Goal: Navigation & Orientation: Find specific page/section

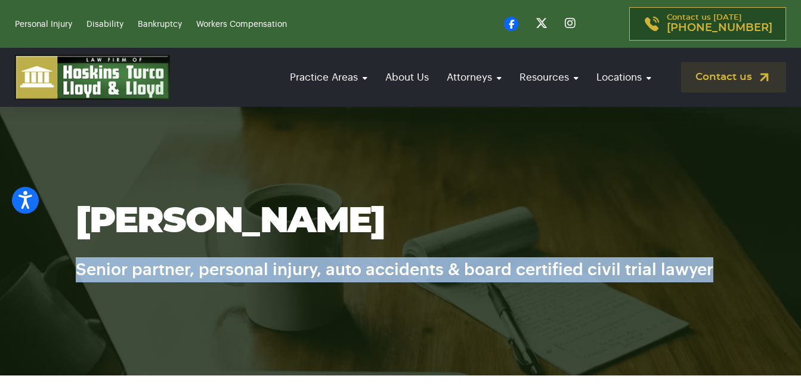
drag, startPoint x: 72, startPoint y: 264, endPoint x: 729, endPoint y: 274, distance: 657.1
click at [729, 274] on div "[PERSON_NAME] Senior partner, personal injury, auto accidents & board certified…" at bounding box center [401, 241] width 680 height 82
drag, startPoint x: 729, startPoint y: 274, endPoint x: 708, endPoint y: 268, distance: 21.1
copy h6 "Senior partner, personal injury, auto accidents & board certified civil trial l…"
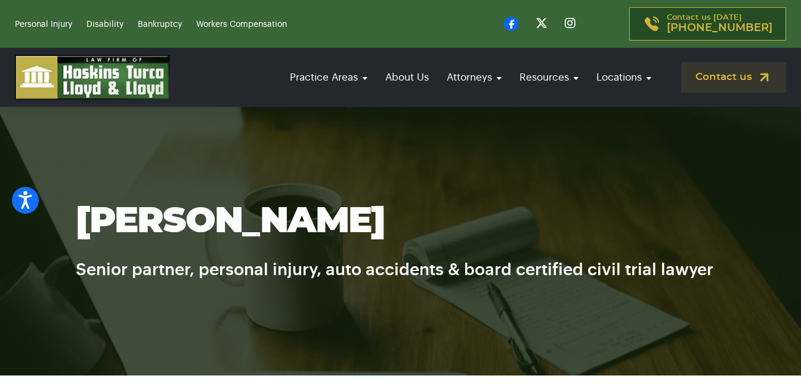
click at [487, 128] on section "[PERSON_NAME] Senior partner, personal injury, auto accidents & board certified…" at bounding box center [400, 241] width 801 height 268
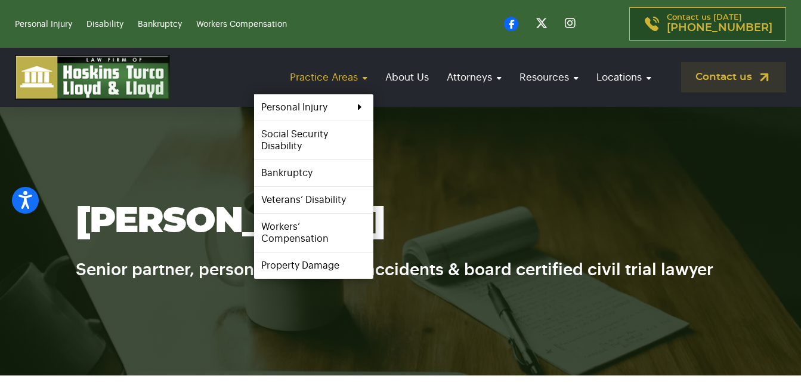
click at [329, 86] on link "Practice Areas" at bounding box center [328, 77] width 89 height 34
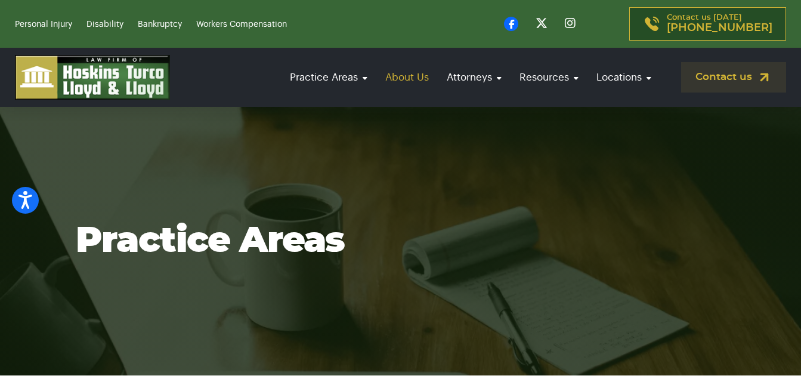
click at [396, 79] on link "About Us" at bounding box center [406, 77] width 55 height 34
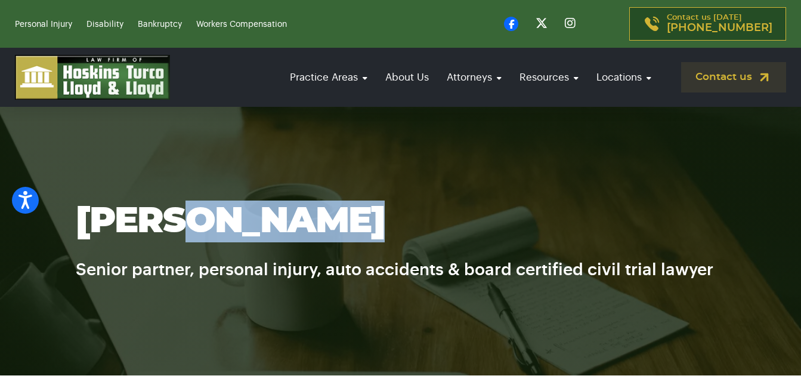
drag, startPoint x: 179, startPoint y: 210, endPoint x: 333, endPoint y: 216, distance: 153.3
click at [333, 216] on h1 "[PERSON_NAME]" at bounding box center [401, 221] width 650 height 42
copy h1 "Hoskins"
click at [201, 154] on section "[PERSON_NAME] Senior partner, personal injury, auto accidents & board certified…" at bounding box center [400, 241] width 801 height 268
